Goal: Information Seeking & Learning: Learn about a topic

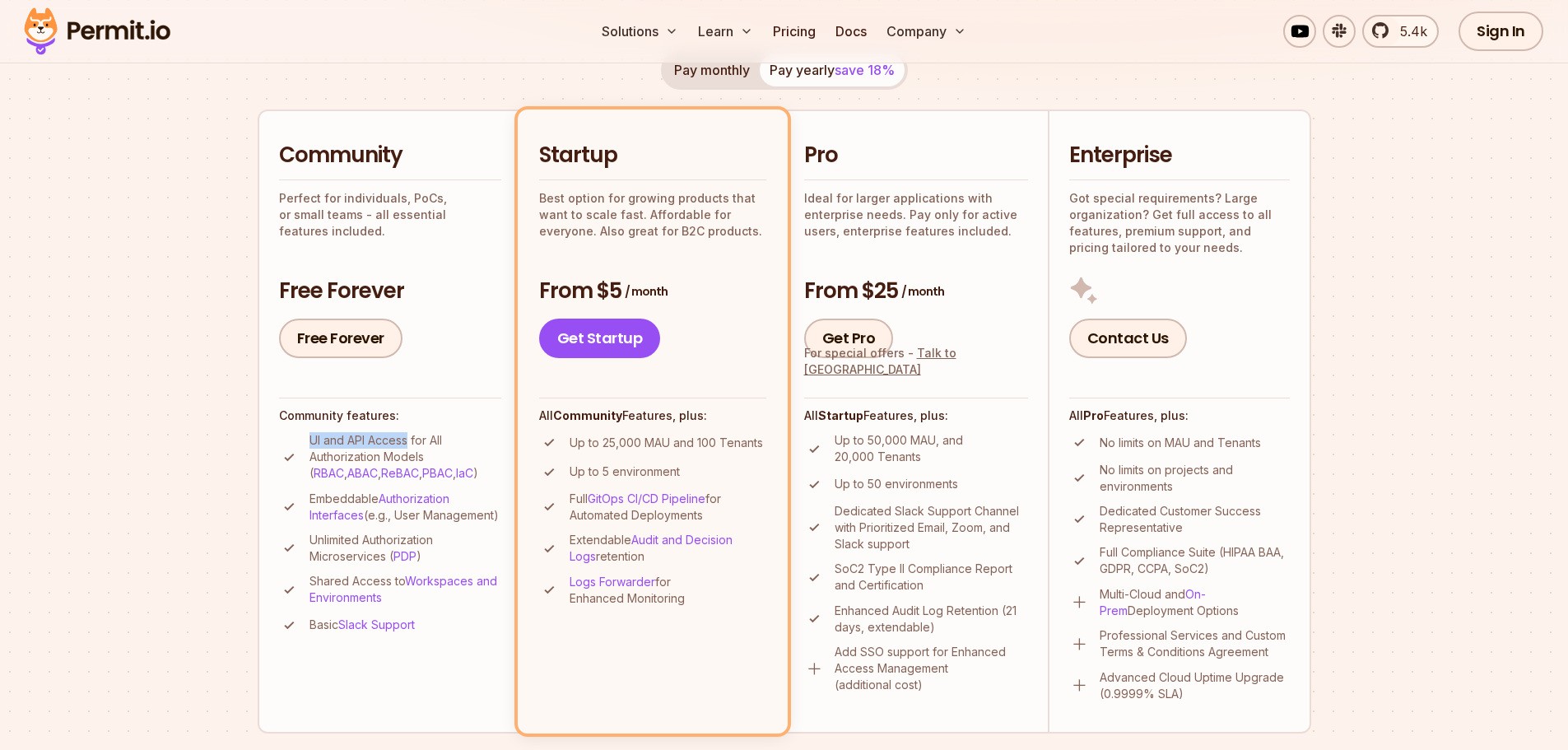
drag, startPoint x: 313, startPoint y: 441, endPoint x: 409, endPoint y: 441, distance: 96.0
click at [409, 441] on p "UI and API Access for All Authorization Models ( RBAC , ABAC , ReBAC , PBAC , I…" at bounding box center [405, 457] width 192 height 49
click at [450, 441] on p "UI and API Access for All Authorization Models ( RBAC , ABAC , ReBAC , PBAC , I…" at bounding box center [405, 457] width 192 height 49
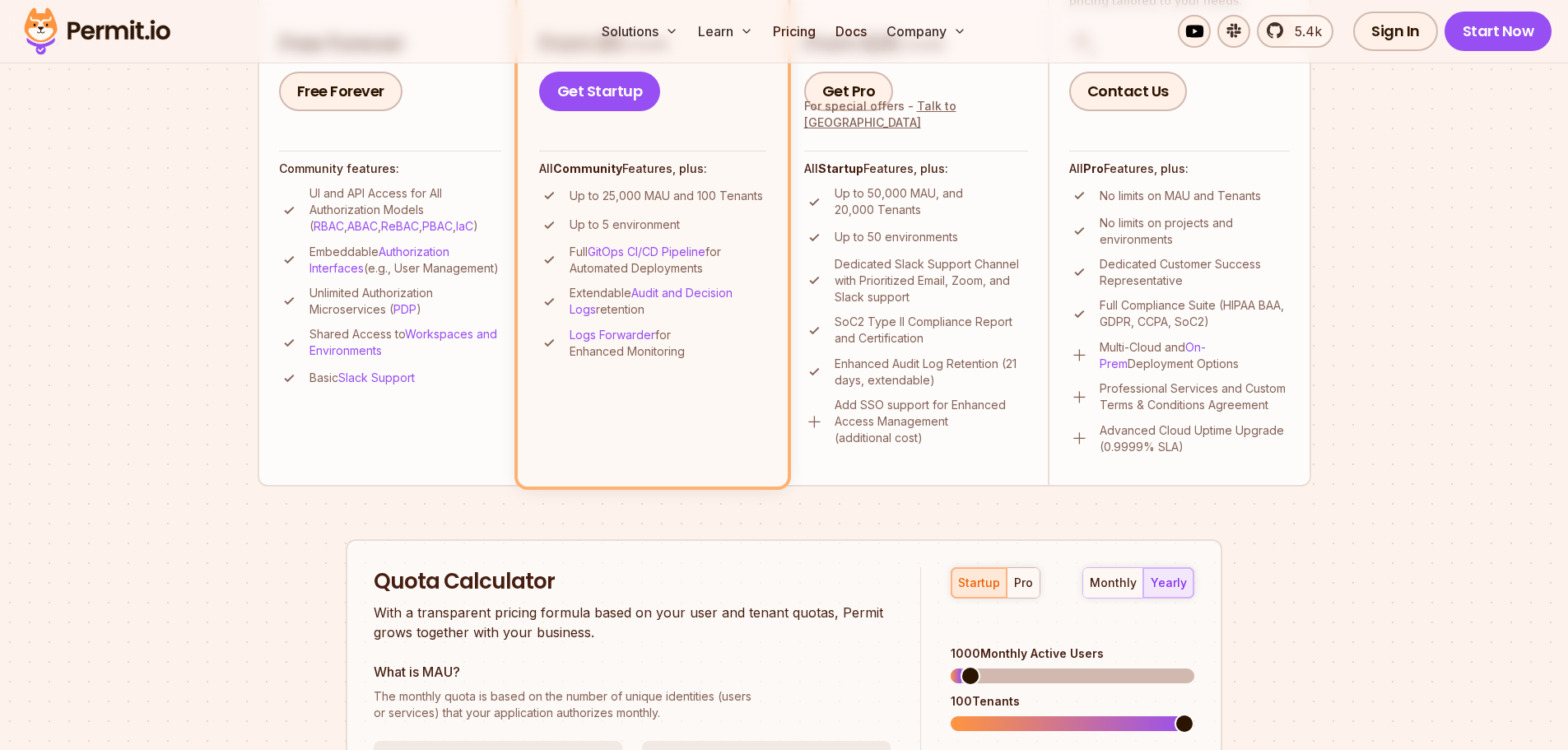
scroll to position [824, 0]
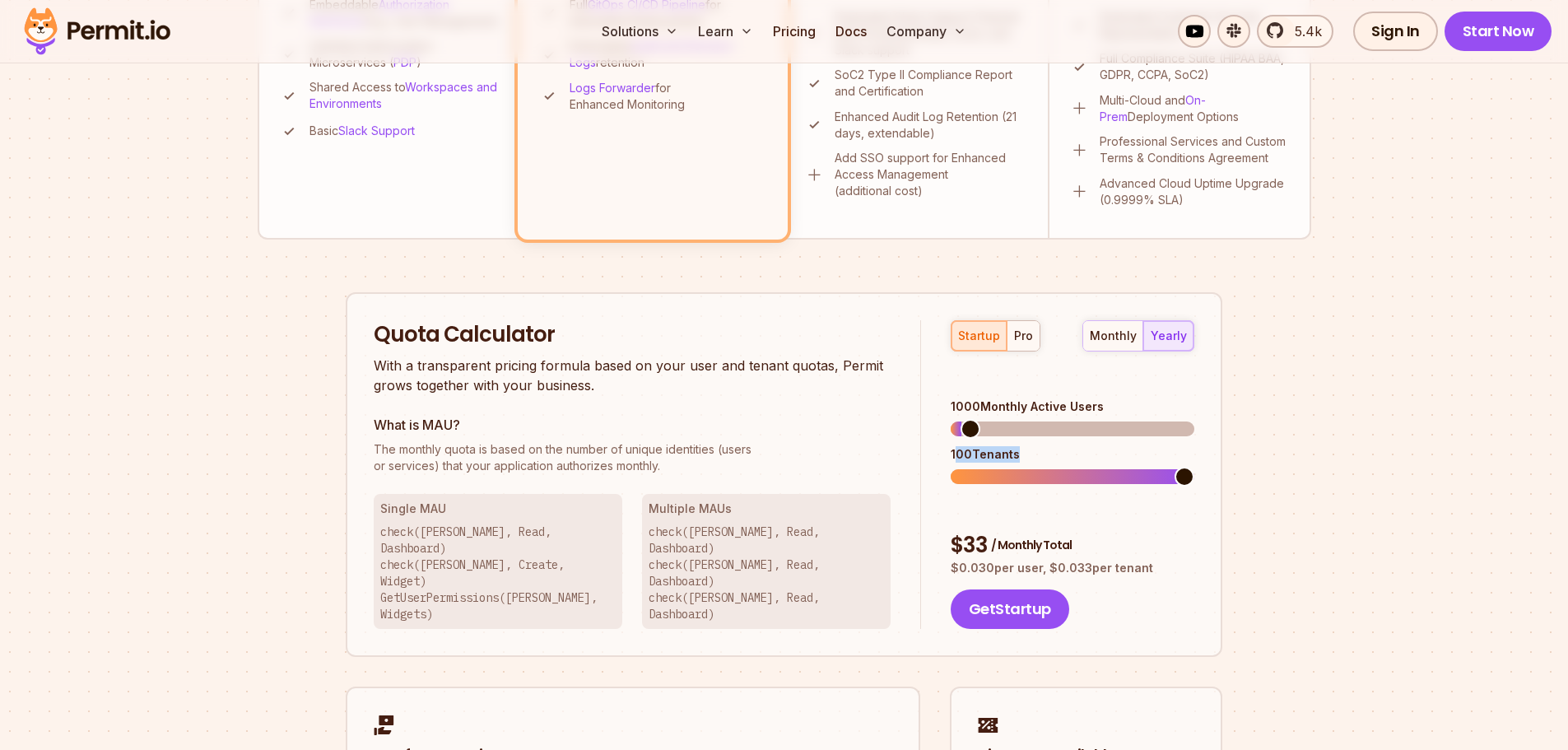
drag, startPoint x: 954, startPoint y: 429, endPoint x: 1012, endPoint y: 426, distance: 58.1
click at [1012, 446] on div "100 Tenants" at bounding box center [1073, 454] width 244 height 16
click at [1030, 446] on div "100 Tenants" at bounding box center [1073, 454] width 244 height 16
drag, startPoint x: 373, startPoint y: 333, endPoint x: 548, endPoint y: 336, distance: 175.0
click at [548, 336] on div "Quota Calculator With a transparent pricing formula based on your user and tena…" at bounding box center [784, 475] width 877 height 366
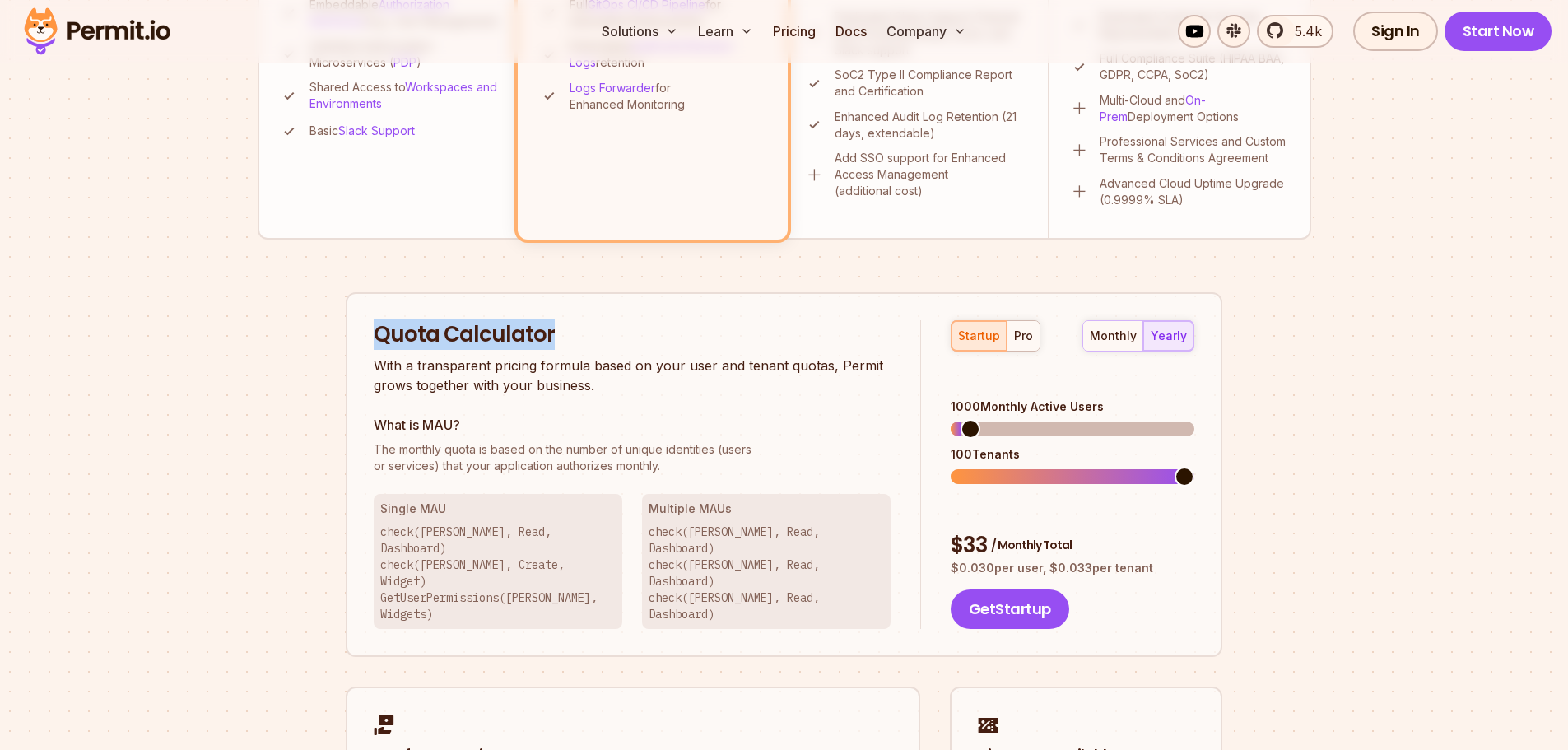
click at [566, 339] on h2 "Quota Calculator" at bounding box center [632, 334] width 517 height 30
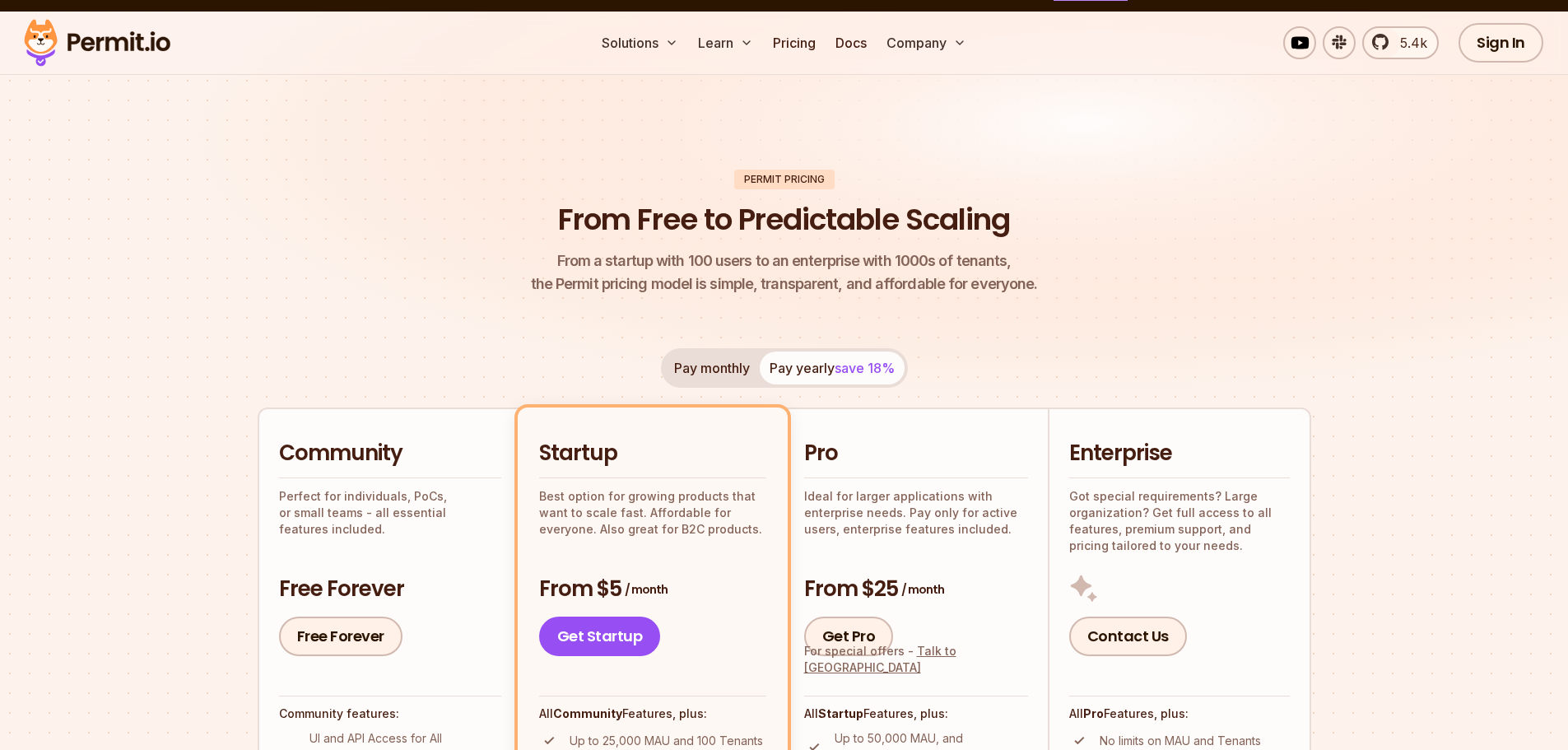
scroll to position [0, 0]
